Goal: Task Accomplishment & Management: Manage account settings

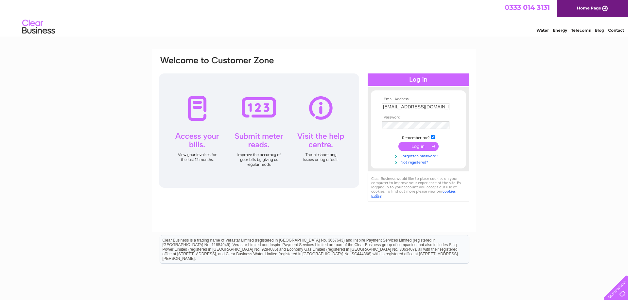
click at [426, 147] on input "submit" at bounding box center [418, 146] width 40 height 9
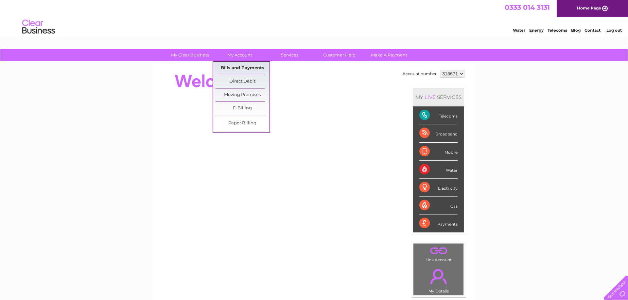
click at [242, 67] on link "Bills and Payments" at bounding box center [242, 68] width 54 height 13
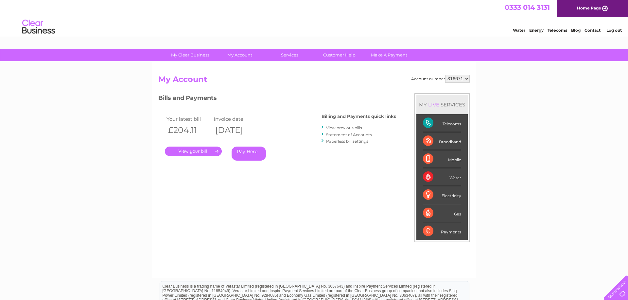
click at [198, 152] on link "." at bounding box center [193, 151] width 57 height 9
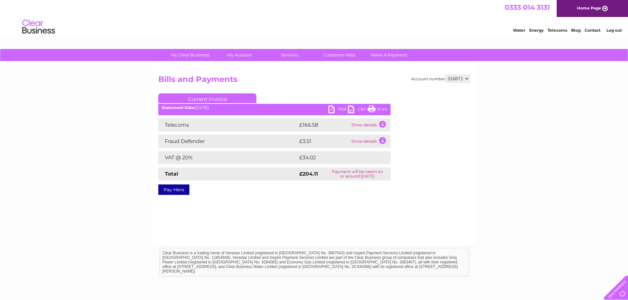
click at [334, 109] on link "PDF" at bounding box center [338, 110] width 20 height 9
drag, startPoint x: 610, startPoint y: 32, endPoint x: 464, endPoint y: 81, distance: 154.5
click at [610, 32] on link "Log out" at bounding box center [613, 30] width 15 height 5
